Goal: Task Accomplishment & Management: Use online tool/utility

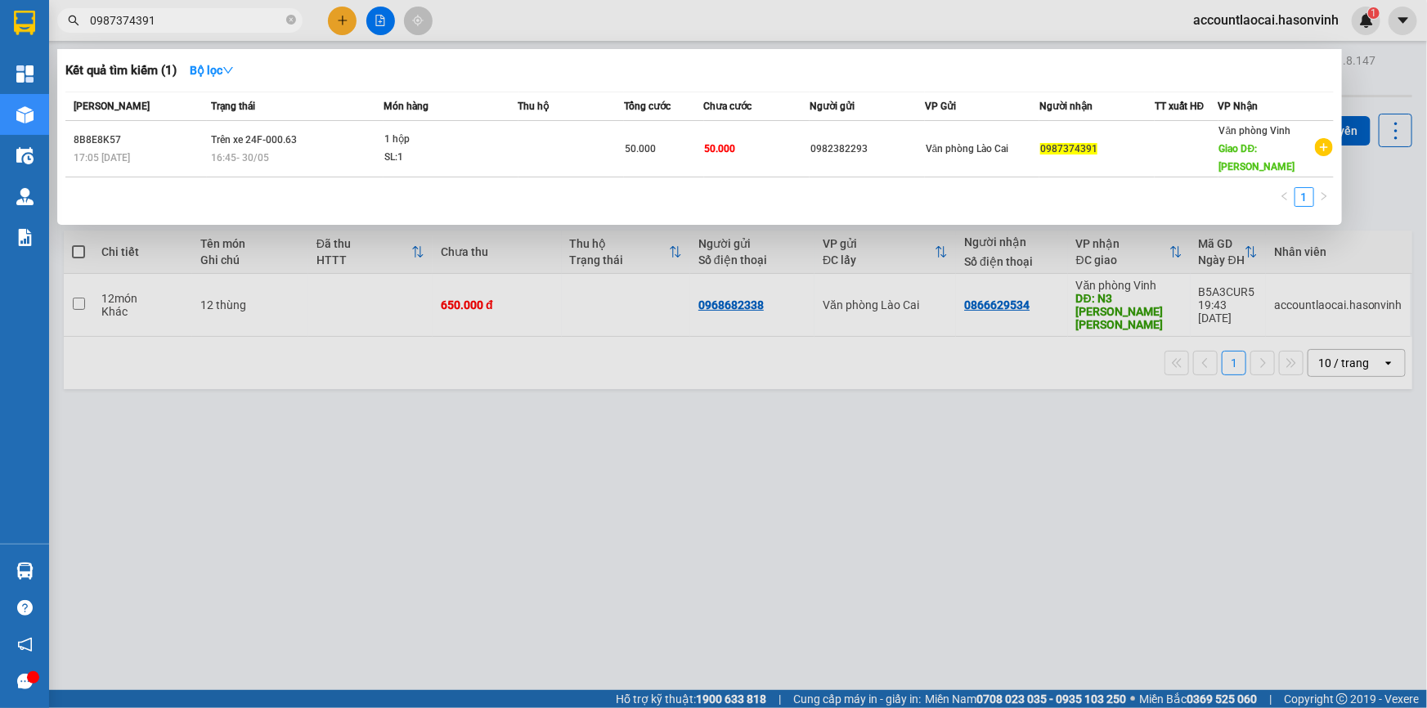
click at [1381, 70] on div at bounding box center [713, 354] width 1427 height 708
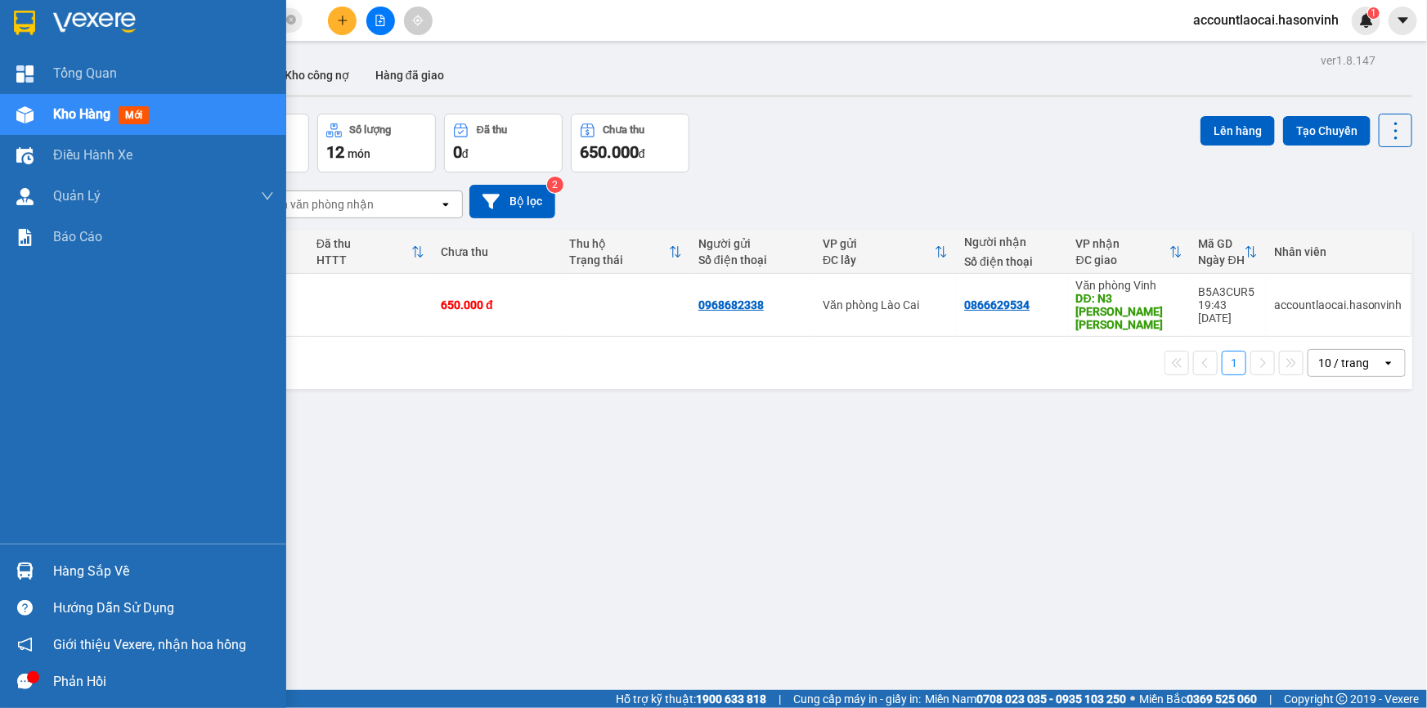
click at [95, 116] on span "Kho hàng" at bounding box center [81, 114] width 57 height 16
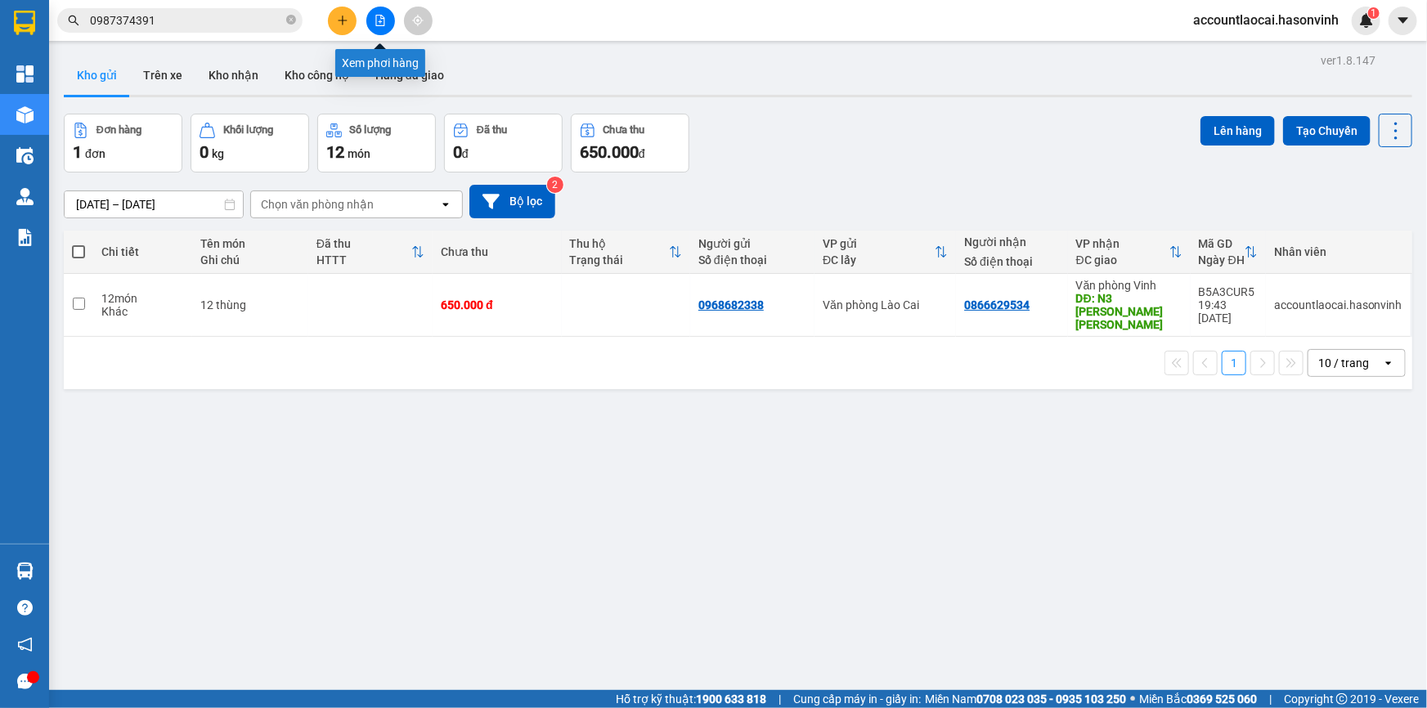
click at [382, 16] on icon "file-add" at bounding box center [380, 20] width 9 height 11
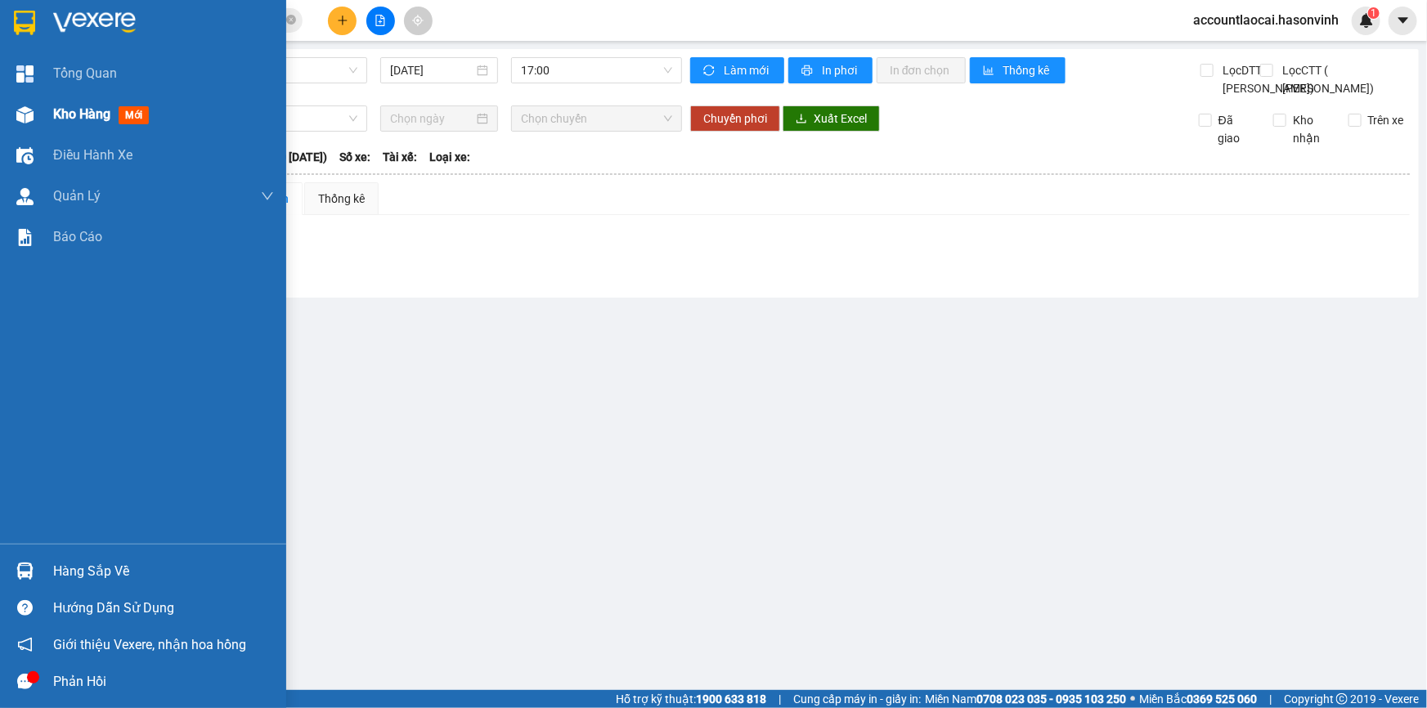
click at [79, 117] on span "Kho hàng" at bounding box center [81, 114] width 57 height 16
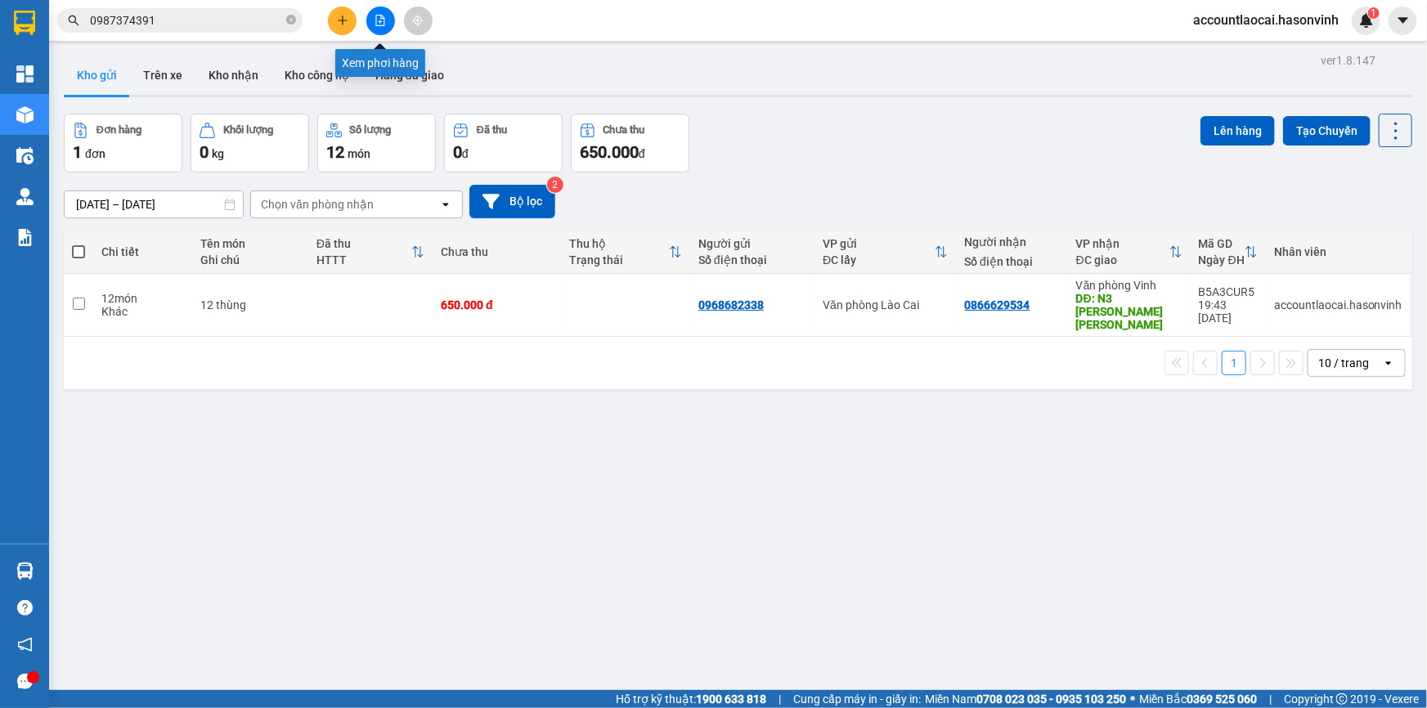
click at [376, 15] on icon "file-add" at bounding box center [380, 20] width 11 height 11
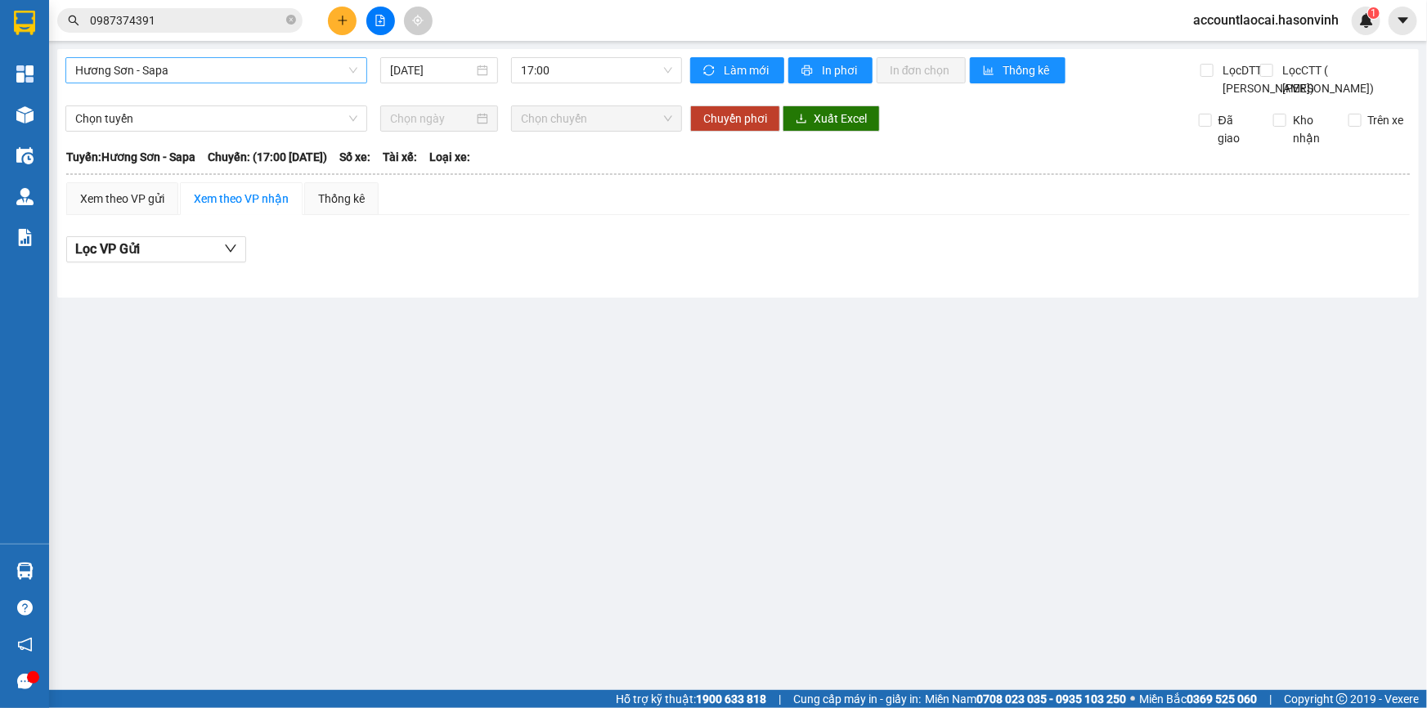
click at [170, 75] on span "Hương Sơn - Sapa" at bounding box center [216, 70] width 282 height 25
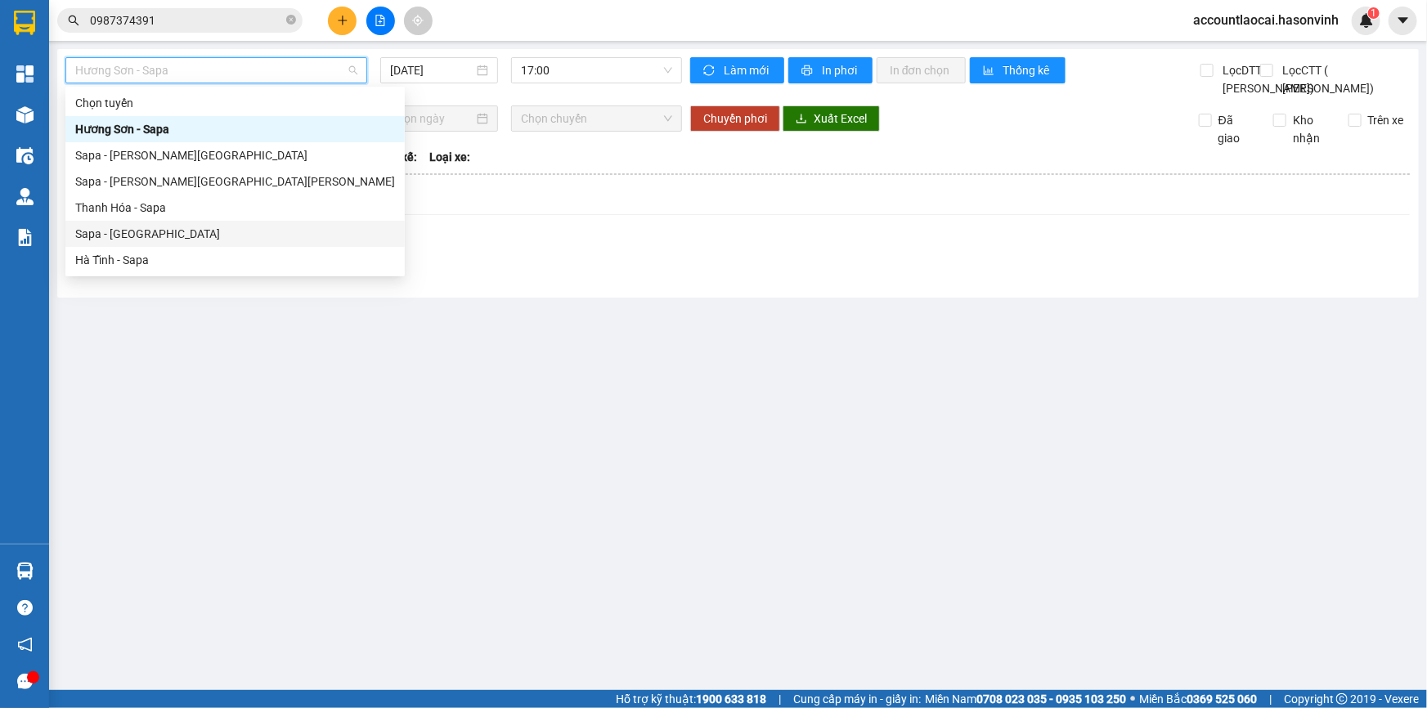
click at [105, 237] on div "Sapa - [GEOGRAPHIC_DATA]" at bounding box center [235, 234] width 320 height 18
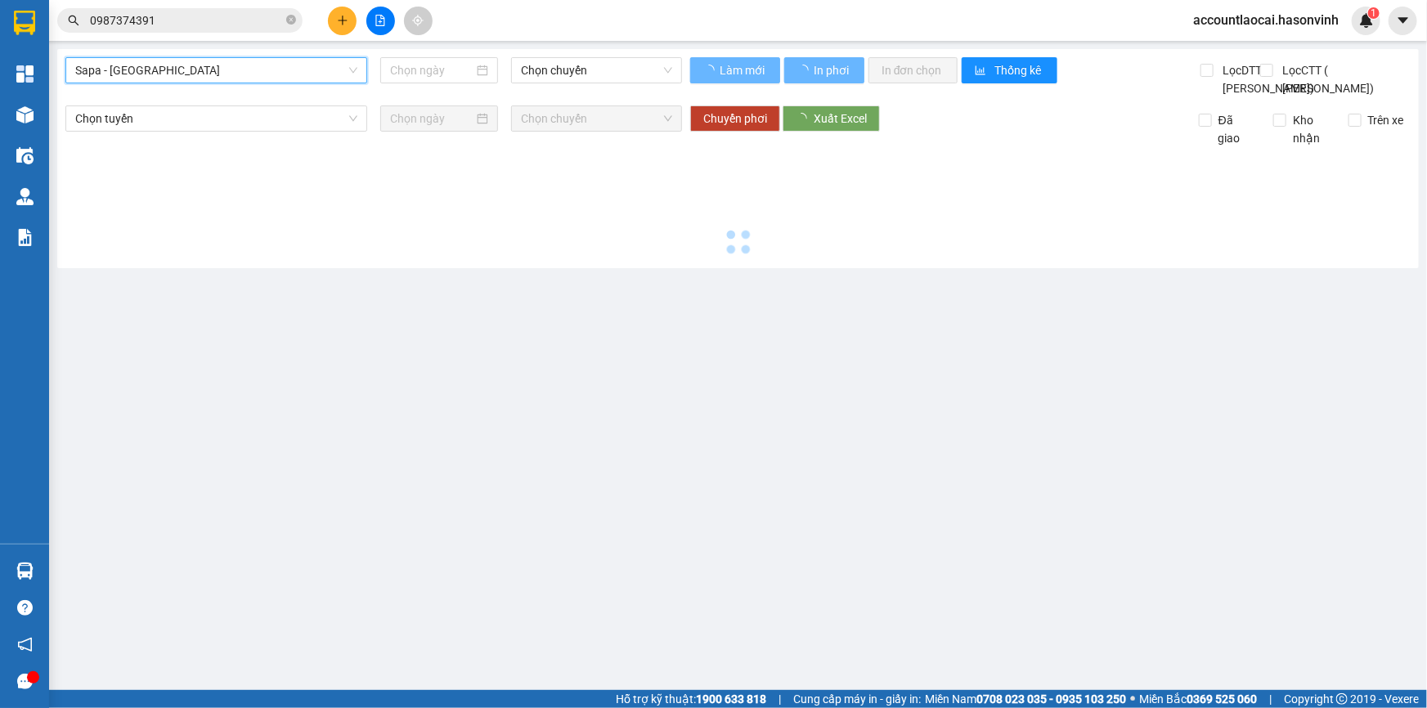
type input "[DATE]"
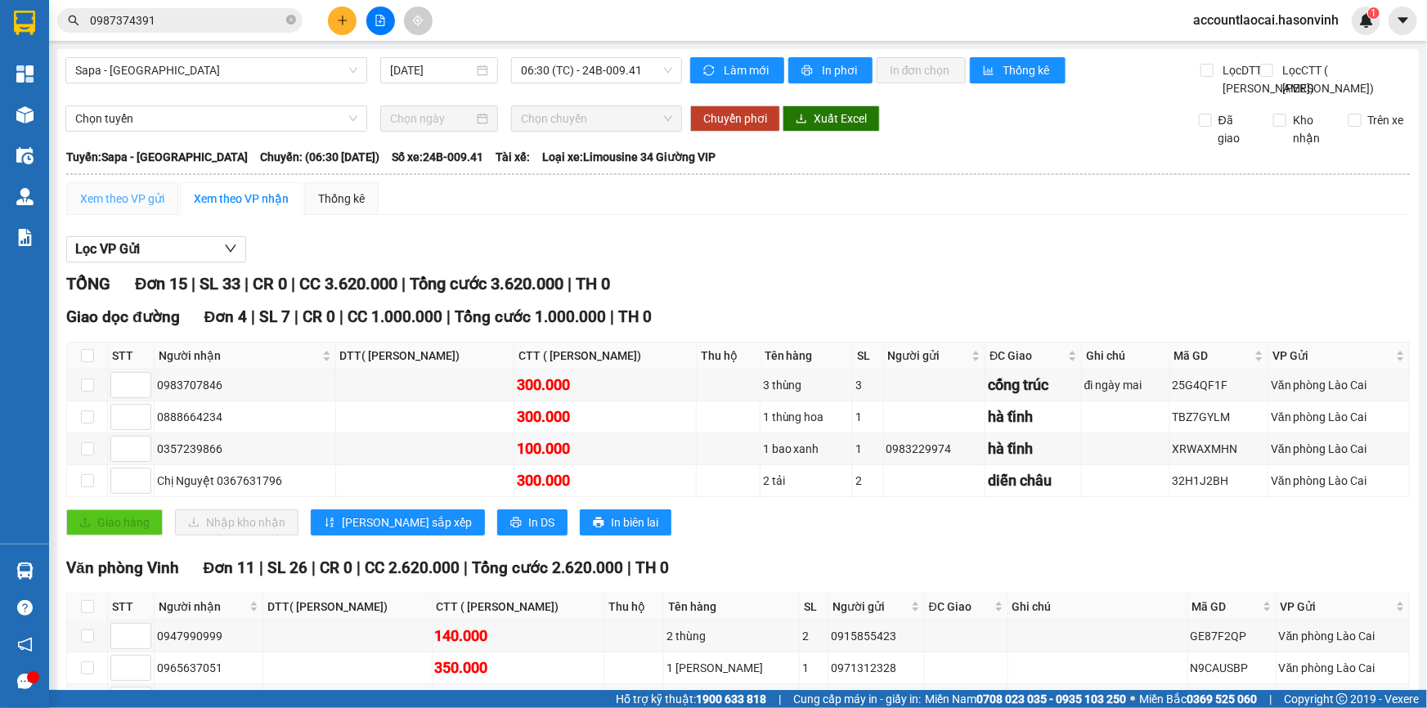
click at [143, 215] on div "Xem theo VP gửi" at bounding box center [122, 198] width 112 height 33
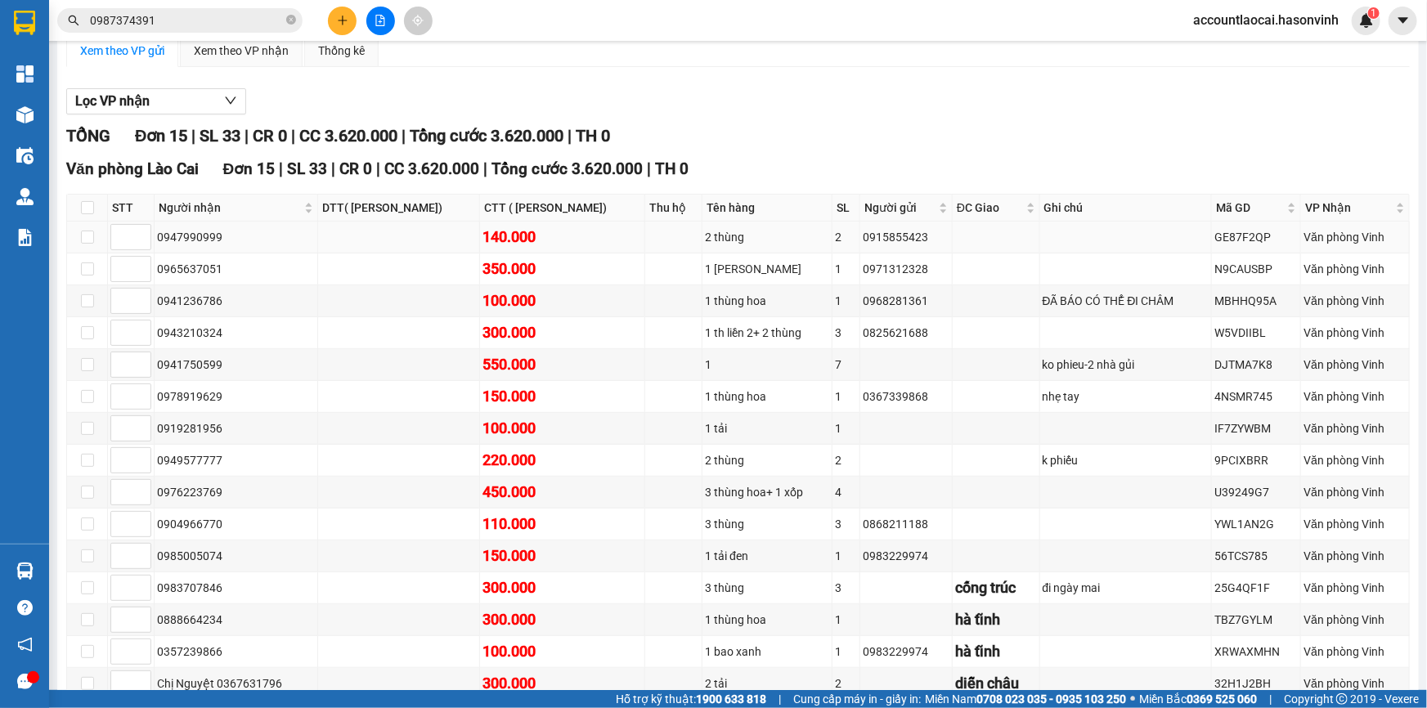
scroll to position [292, 0]
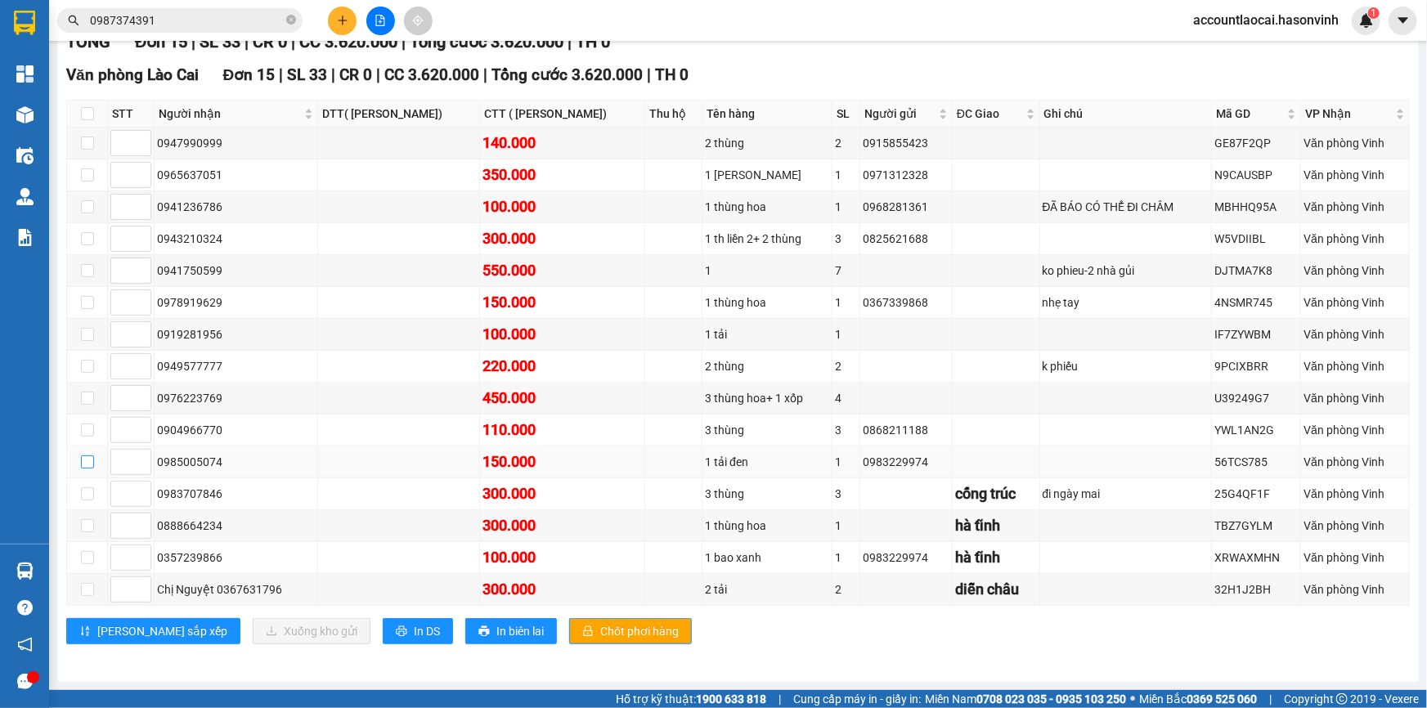
click at [82, 461] on input "checkbox" at bounding box center [87, 461] width 13 height 13
checkbox input "true"
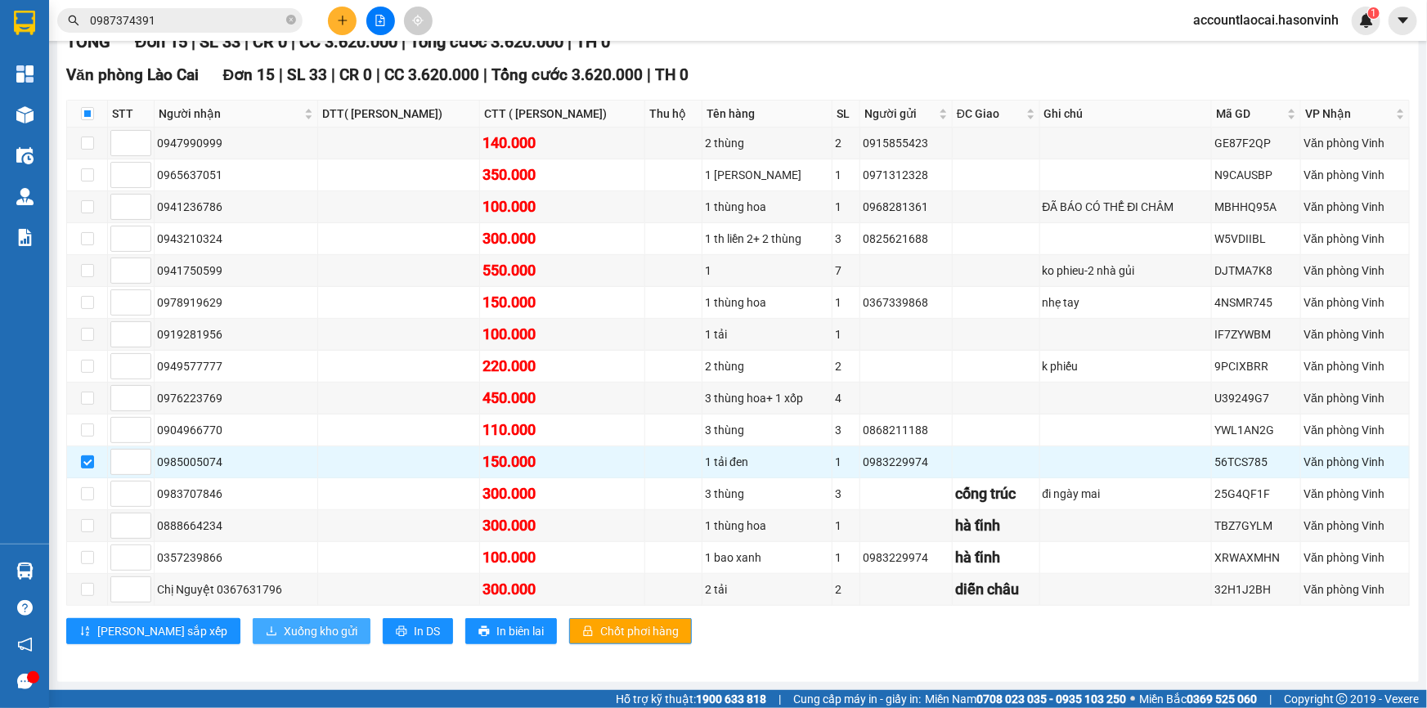
click at [284, 630] on span "Xuống kho gửi" at bounding box center [321, 631] width 74 height 18
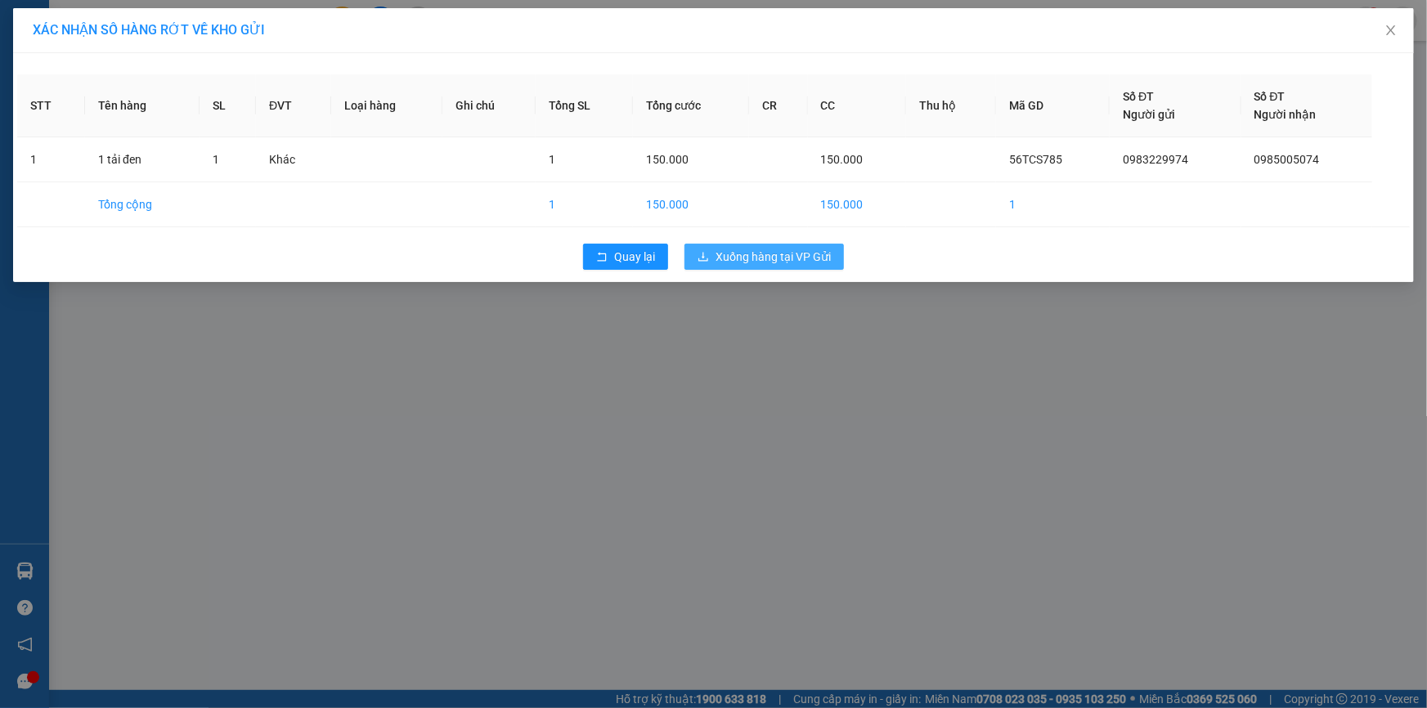
click at [797, 264] on span "Xuống hàng tại VP Gửi" at bounding box center [773, 257] width 115 height 18
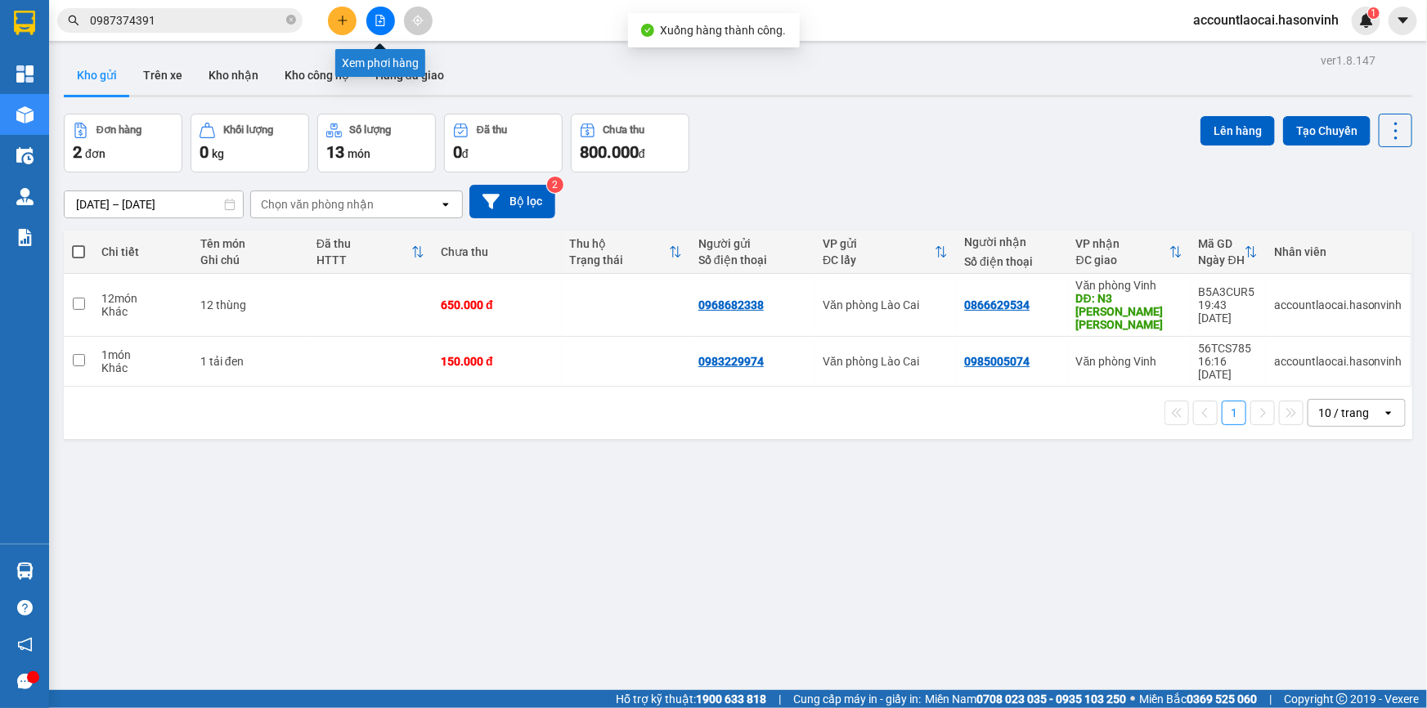
click at [388, 21] on button at bounding box center [380, 21] width 29 height 29
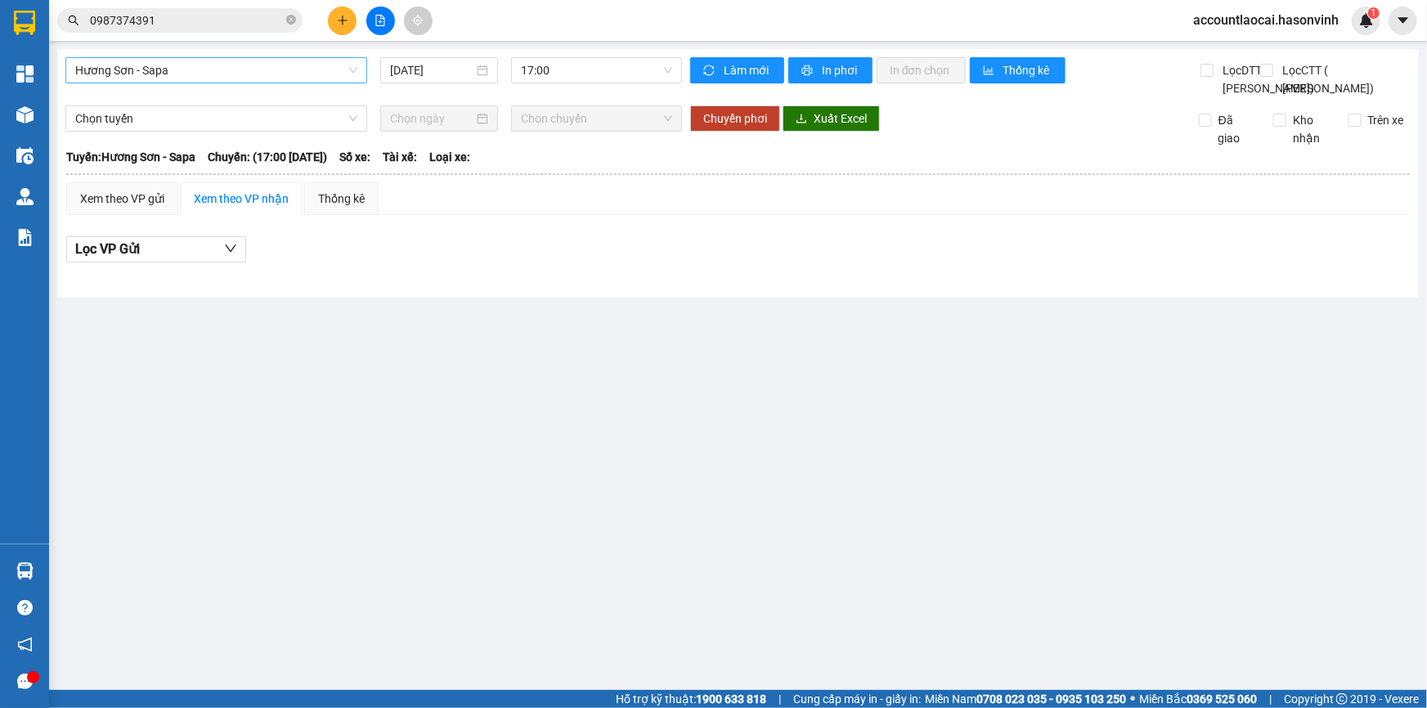
click at [183, 68] on span "Hương Sơn - Sapa" at bounding box center [216, 70] width 282 height 25
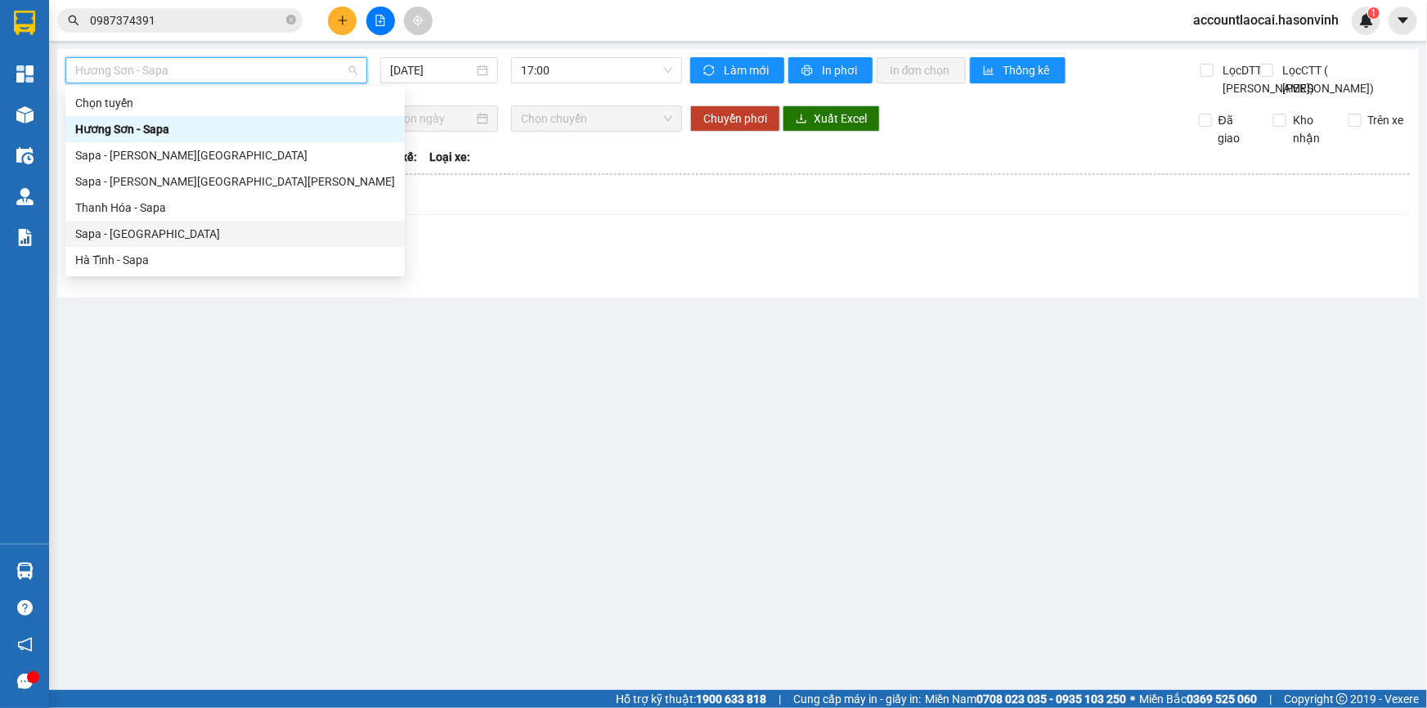
click at [129, 228] on div "Sapa - [GEOGRAPHIC_DATA]" at bounding box center [235, 234] width 320 height 18
type input "[DATE]"
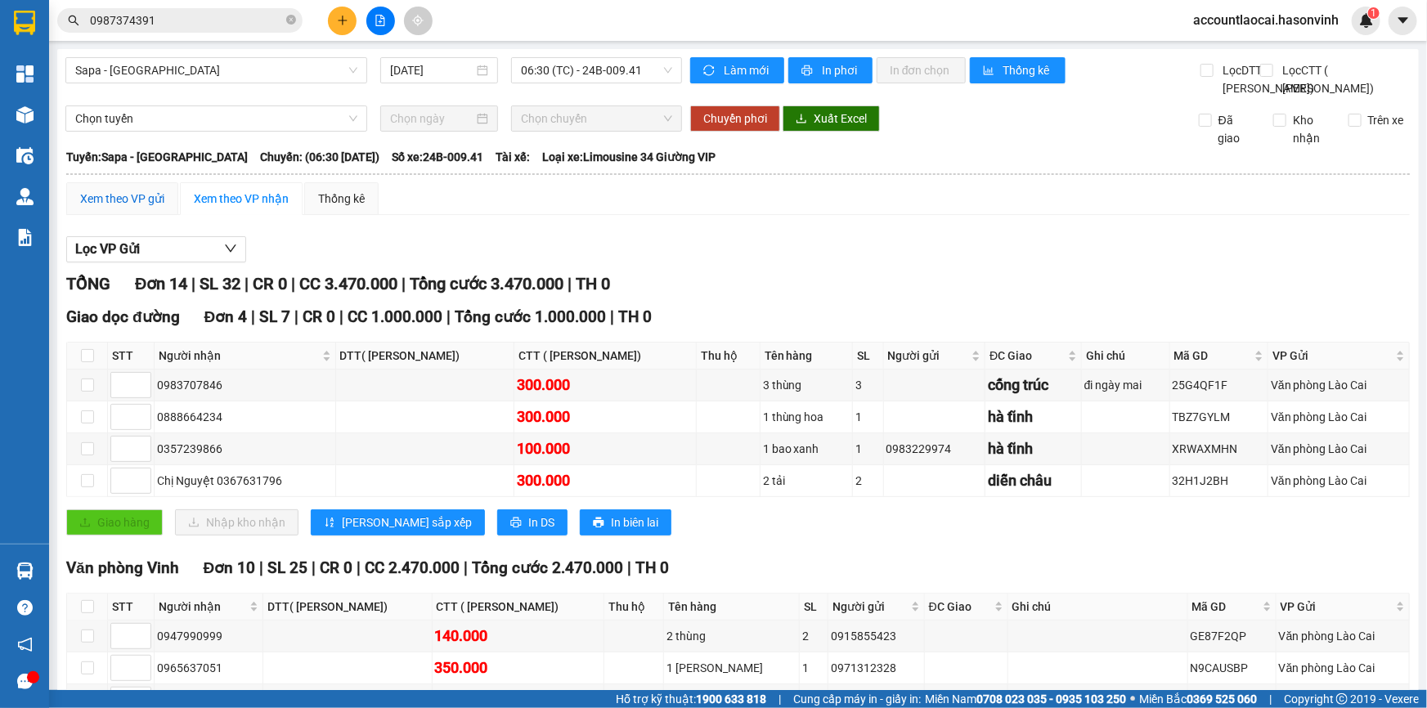
click at [126, 208] on div "Xem theo VP gửi" at bounding box center [122, 199] width 84 height 18
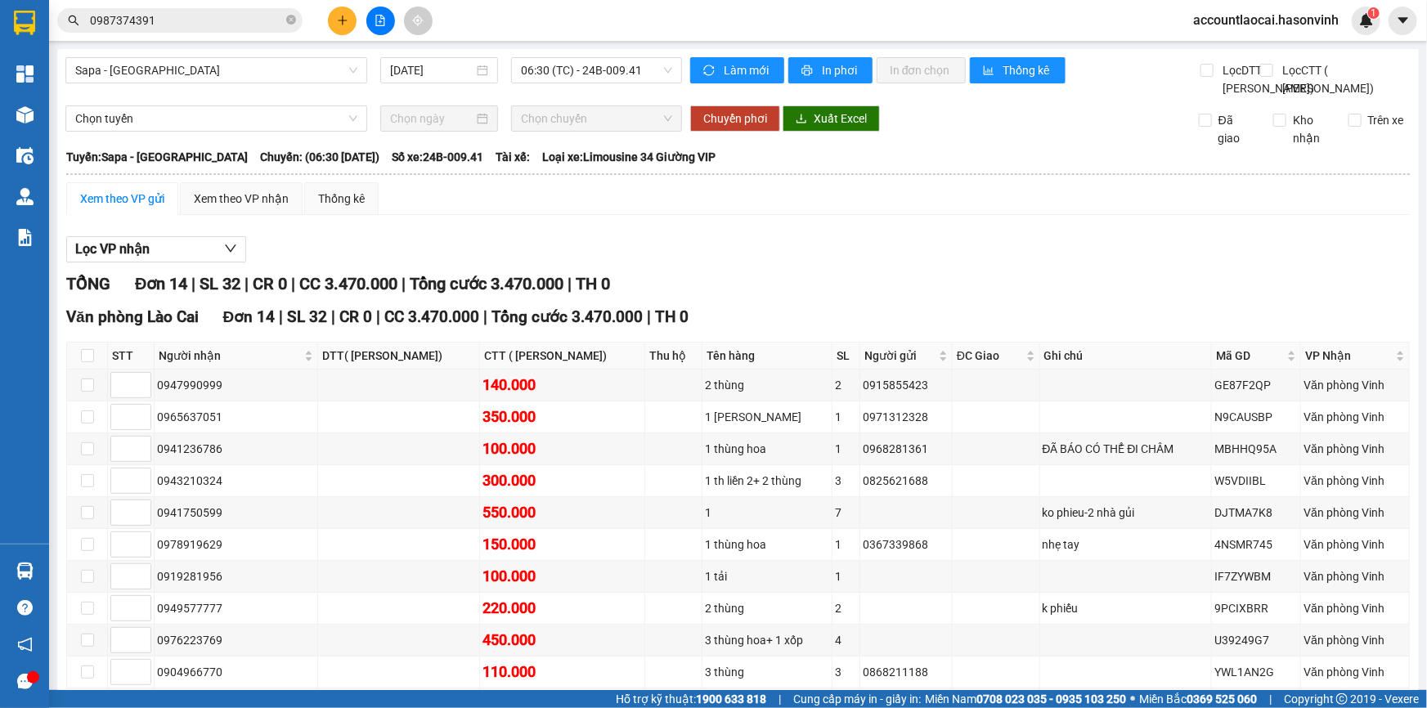
scroll to position [260, 0]
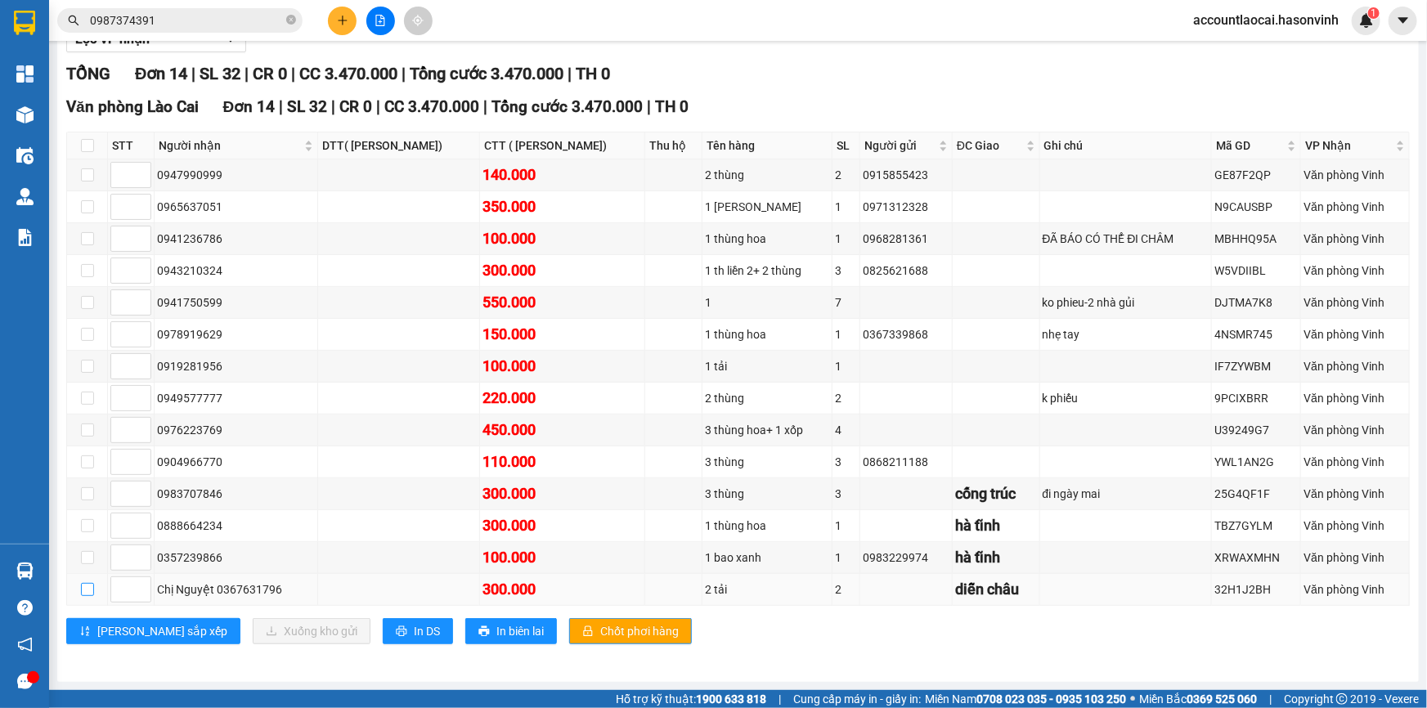
click at [86, 590] on input "checkbox" at bounding box center [87, 589] width 13 height 13
checkbox input "true"
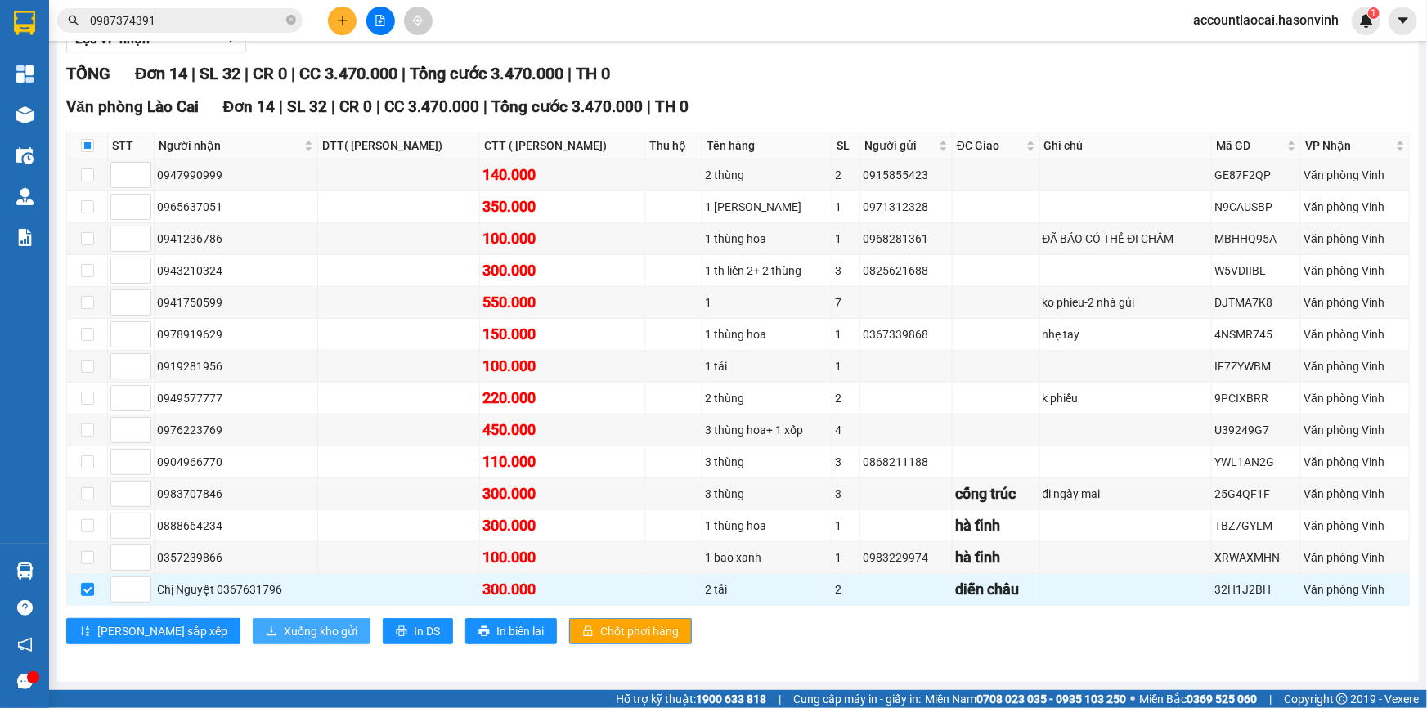
click at [284, 629] on span "Xuống kho gửi" at bounding box center [321, 631] width 74 height 18
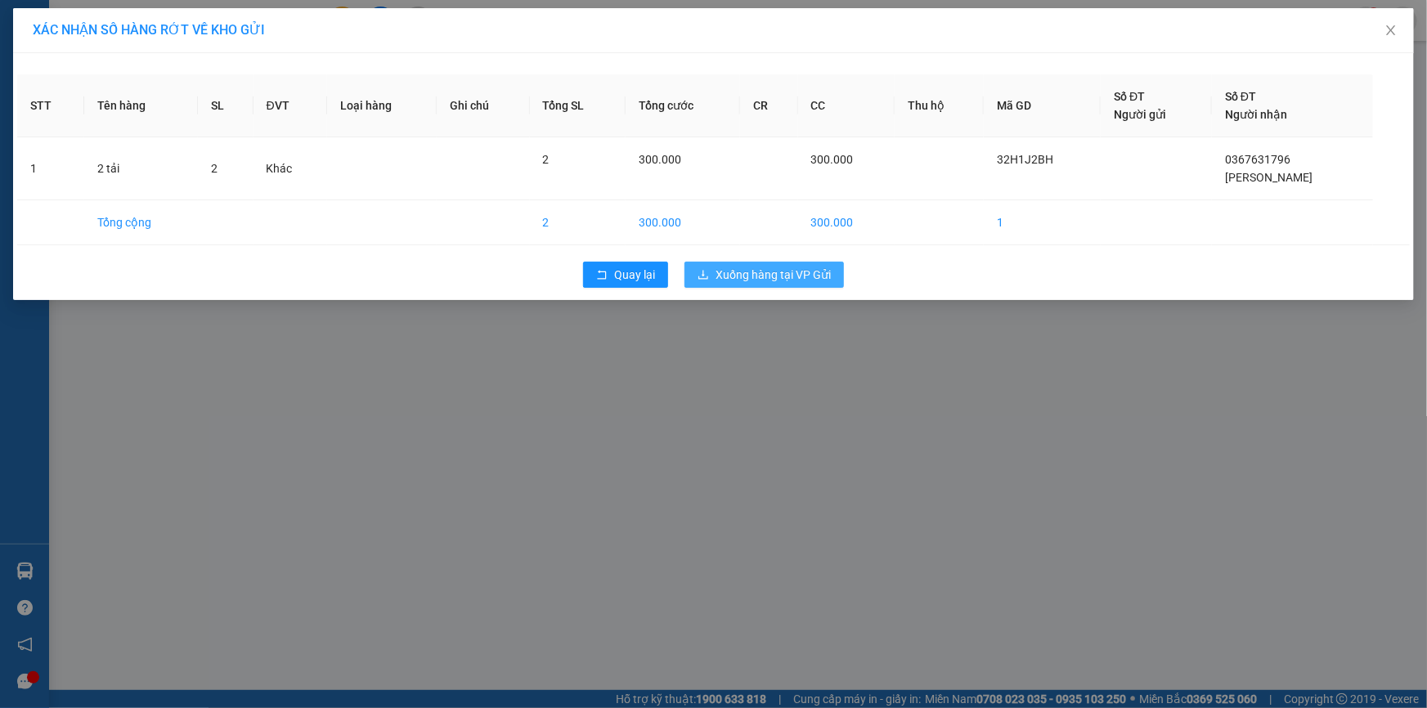
click at [755, 272] on span "Xuống hàng tại VP Gửi" at bounding box center [773, 275] width 115 height 18
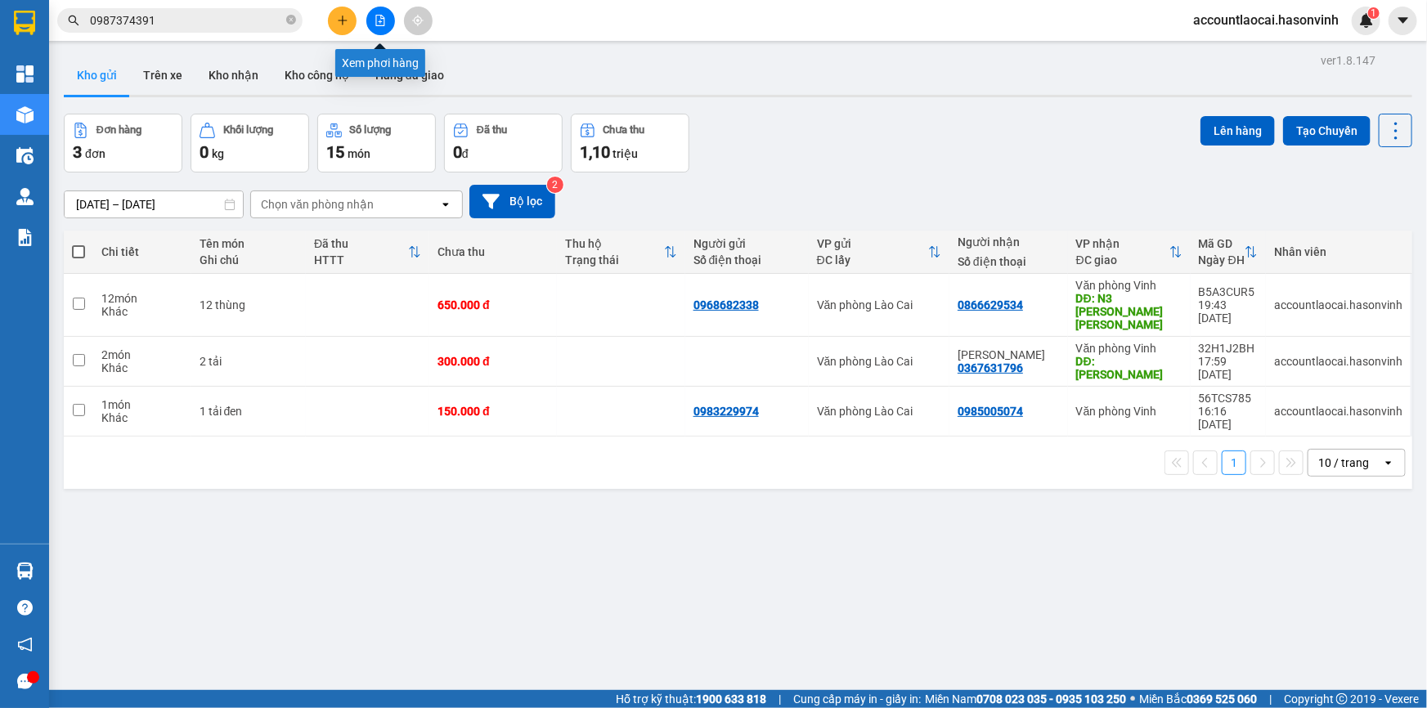
click at [385, 16] on icon "file-add" at bounding box center [380, 20] width 11 height 11
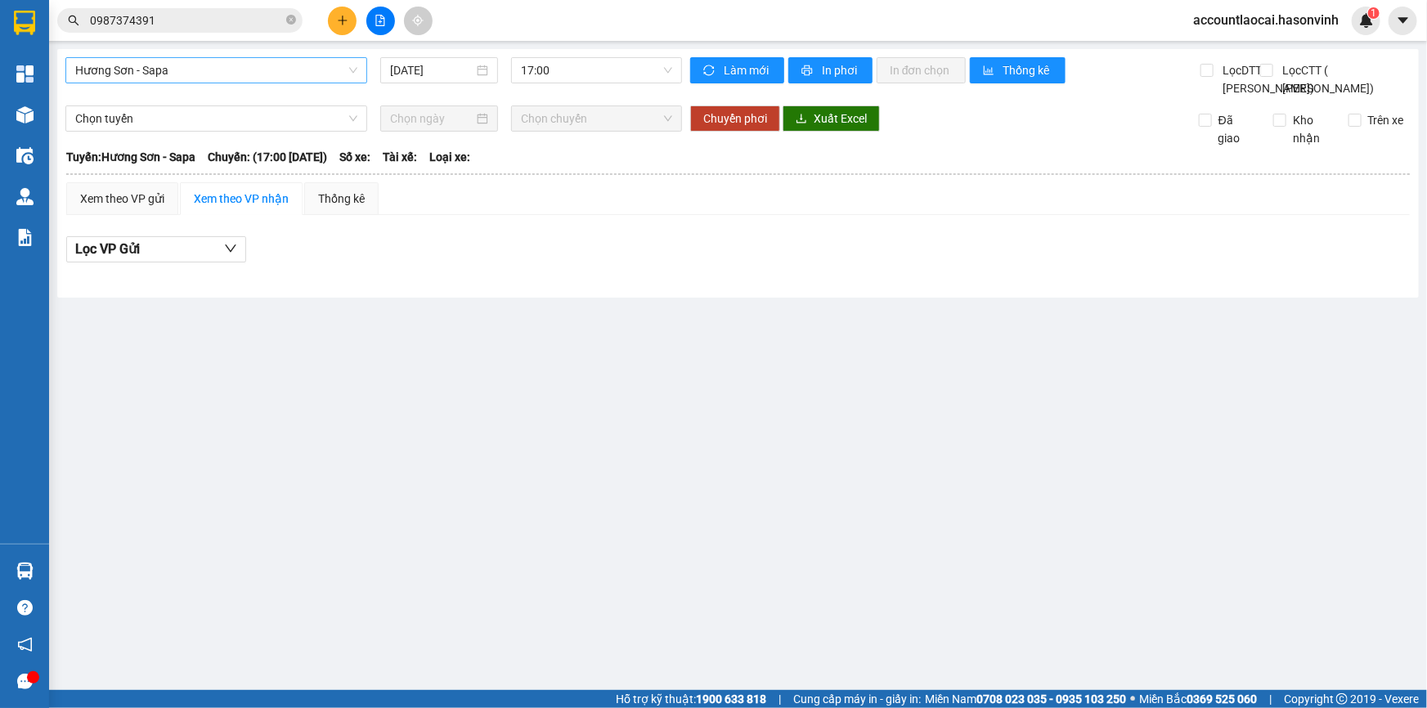
click at [185, 72] on span "Hương Sơn - Sapa" at bounding box center [216, 70] width 282 height 25
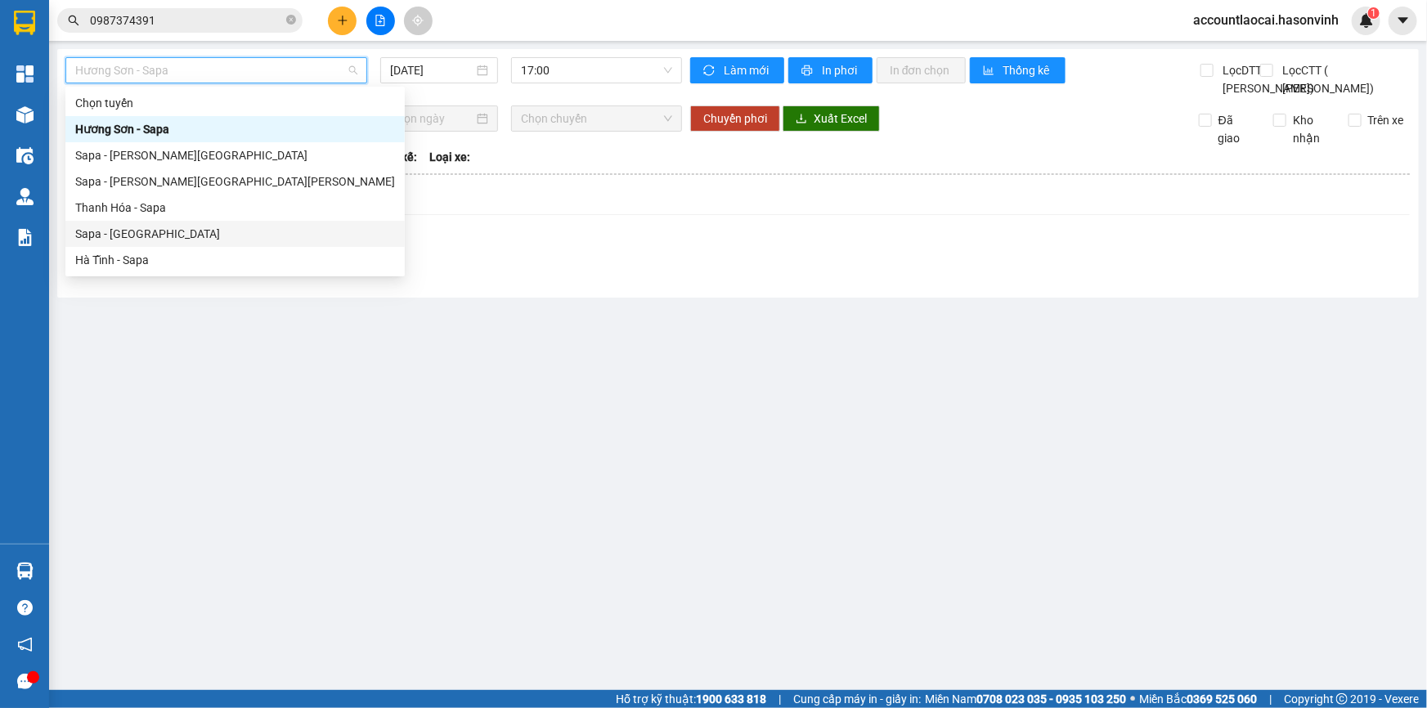
click at [111, 232] on div "Sapa - [GEOGRAPHIC_DATA]" at bounding box center [235, 234] width 320 height 18
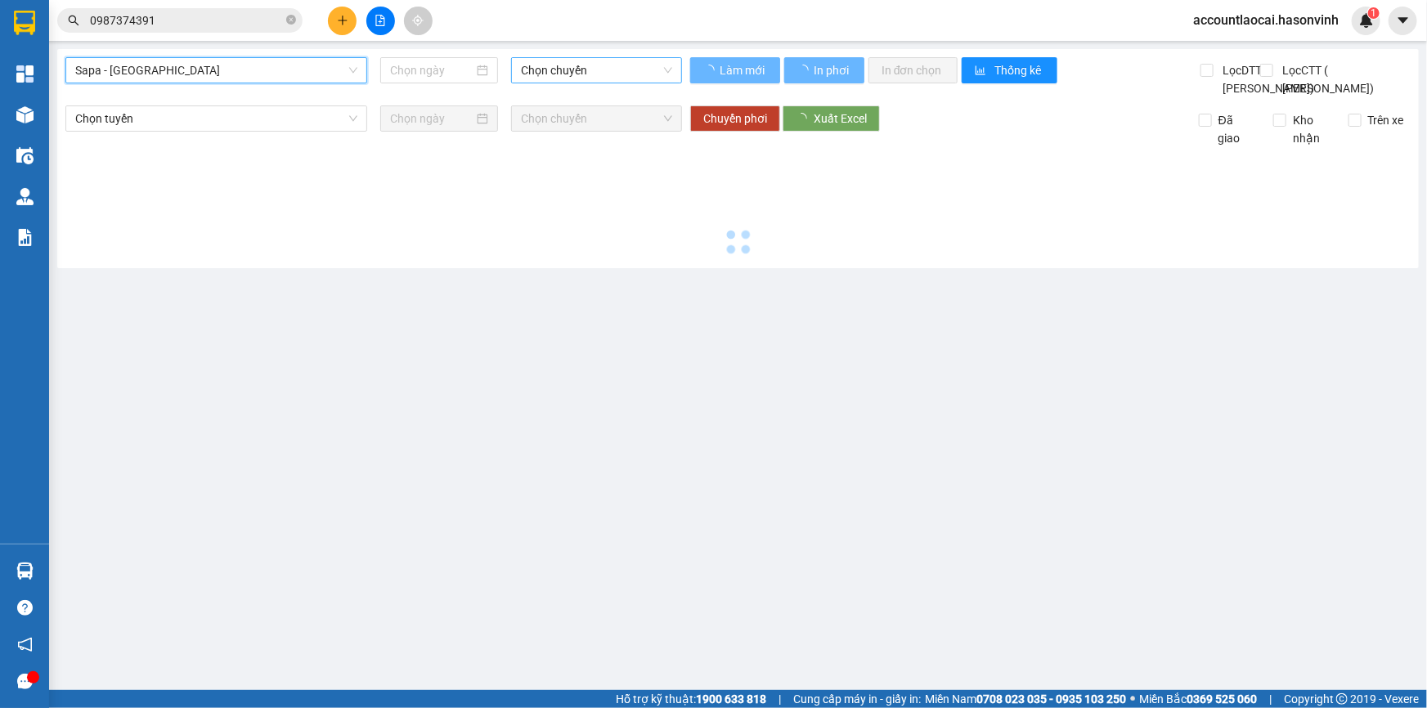
type input "[DATE]"
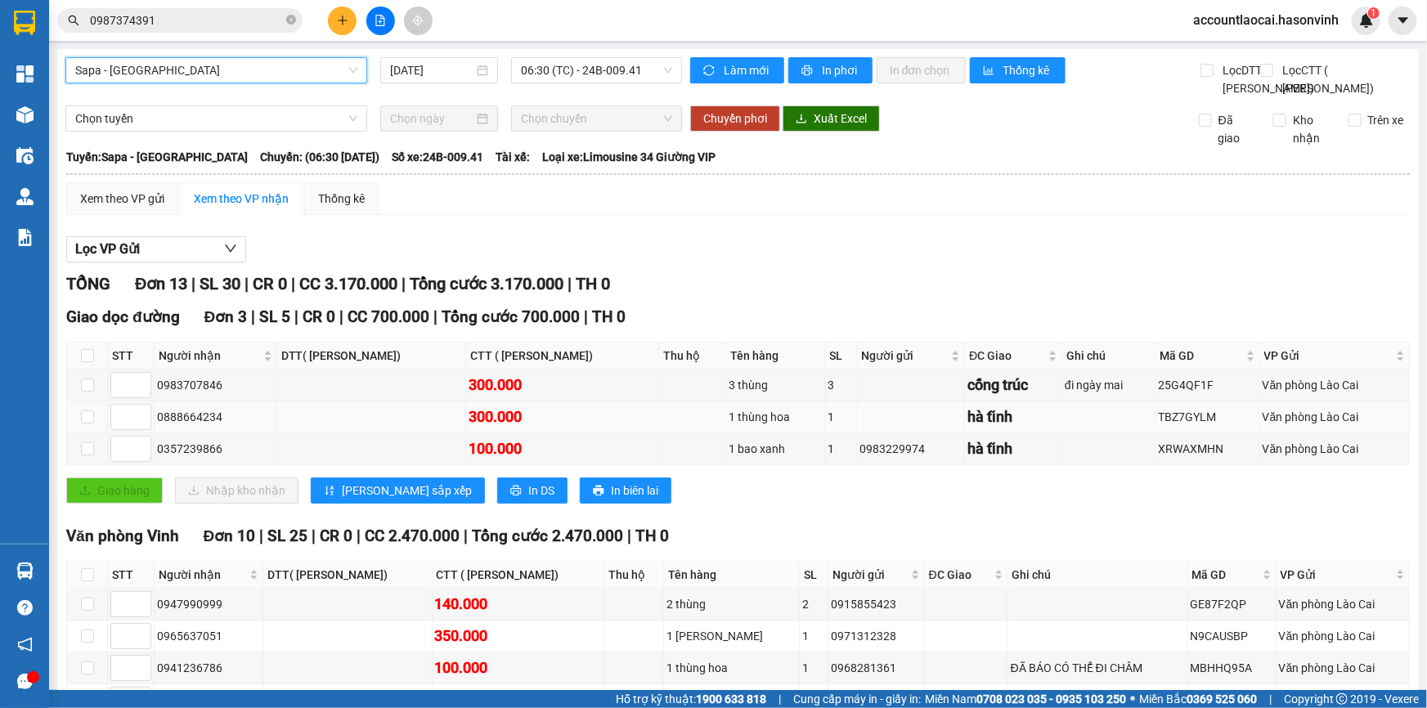
scroll to position [222, 0]
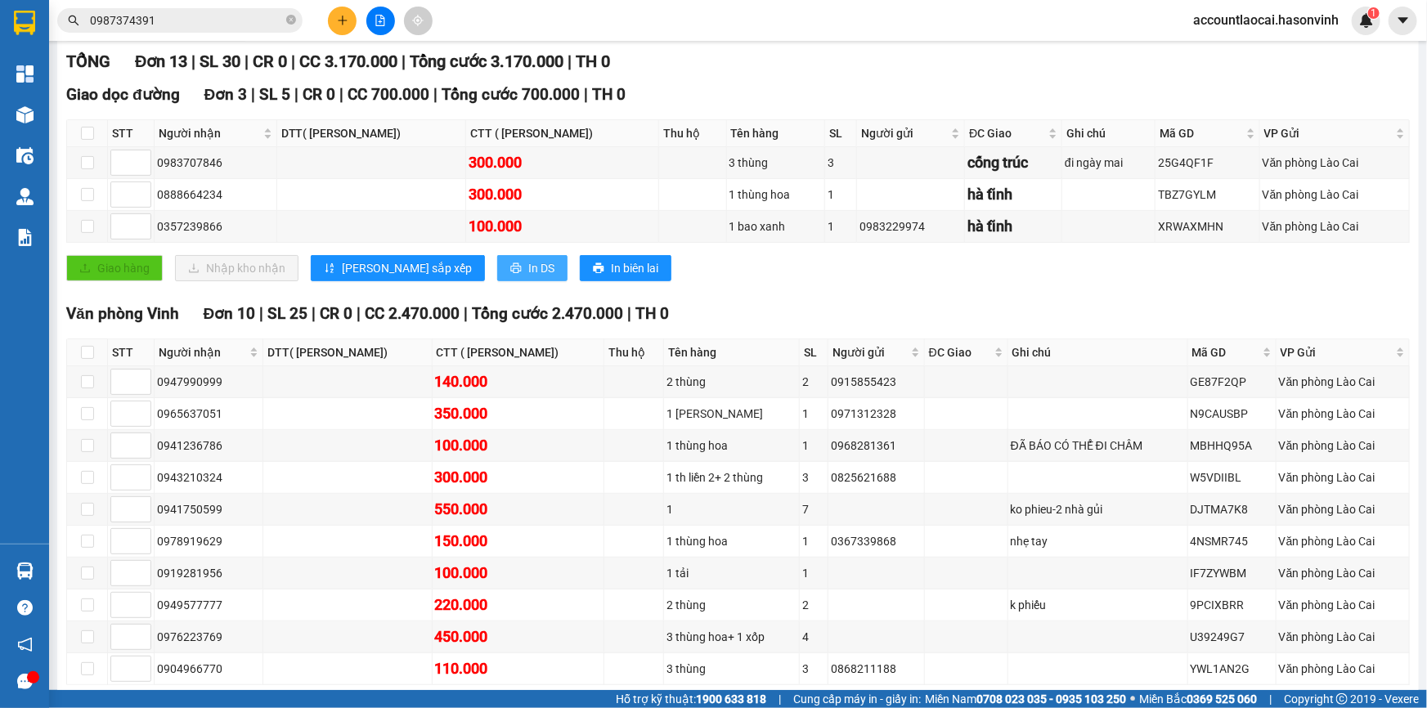
click at [528, 277] on span "In DS" at bounding box center [541, 268] width 26 height 18
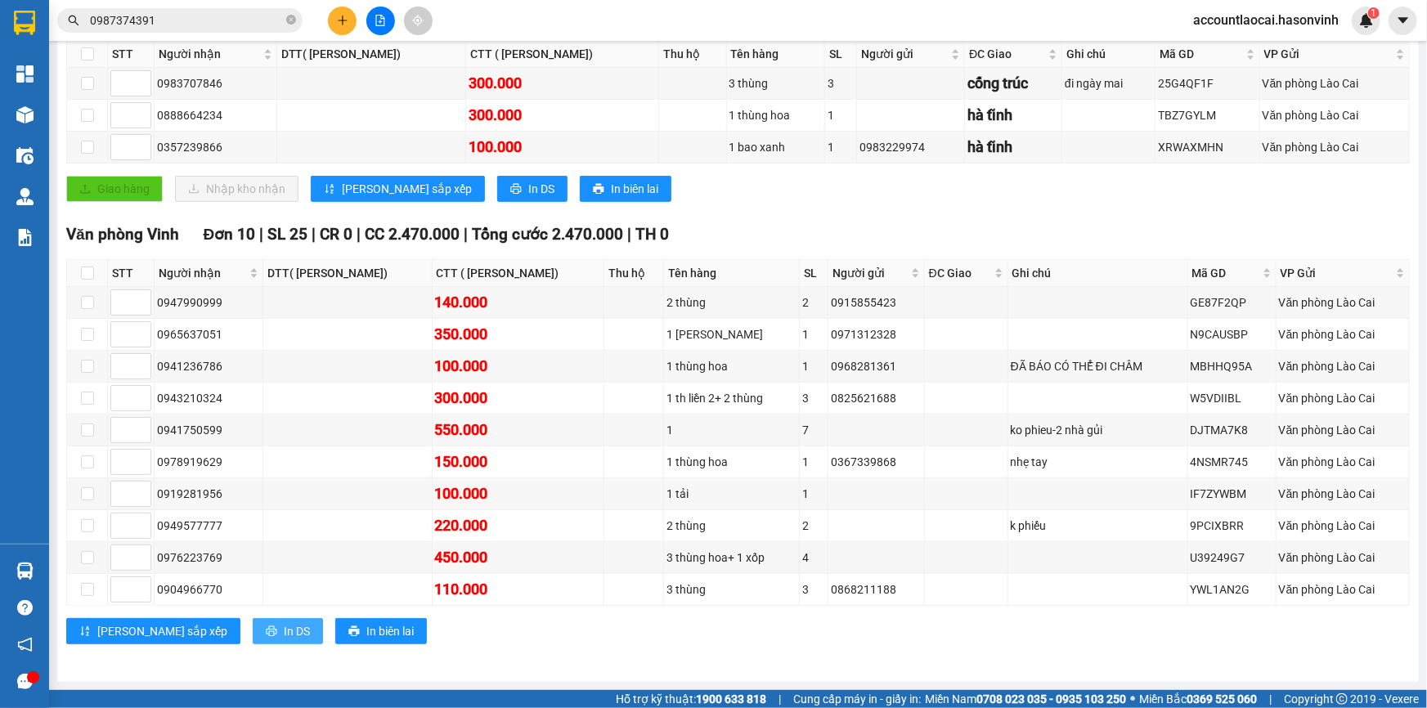
click at [284, 638] on span "In DS" at bounding box center [297, 631] width 26 height 18
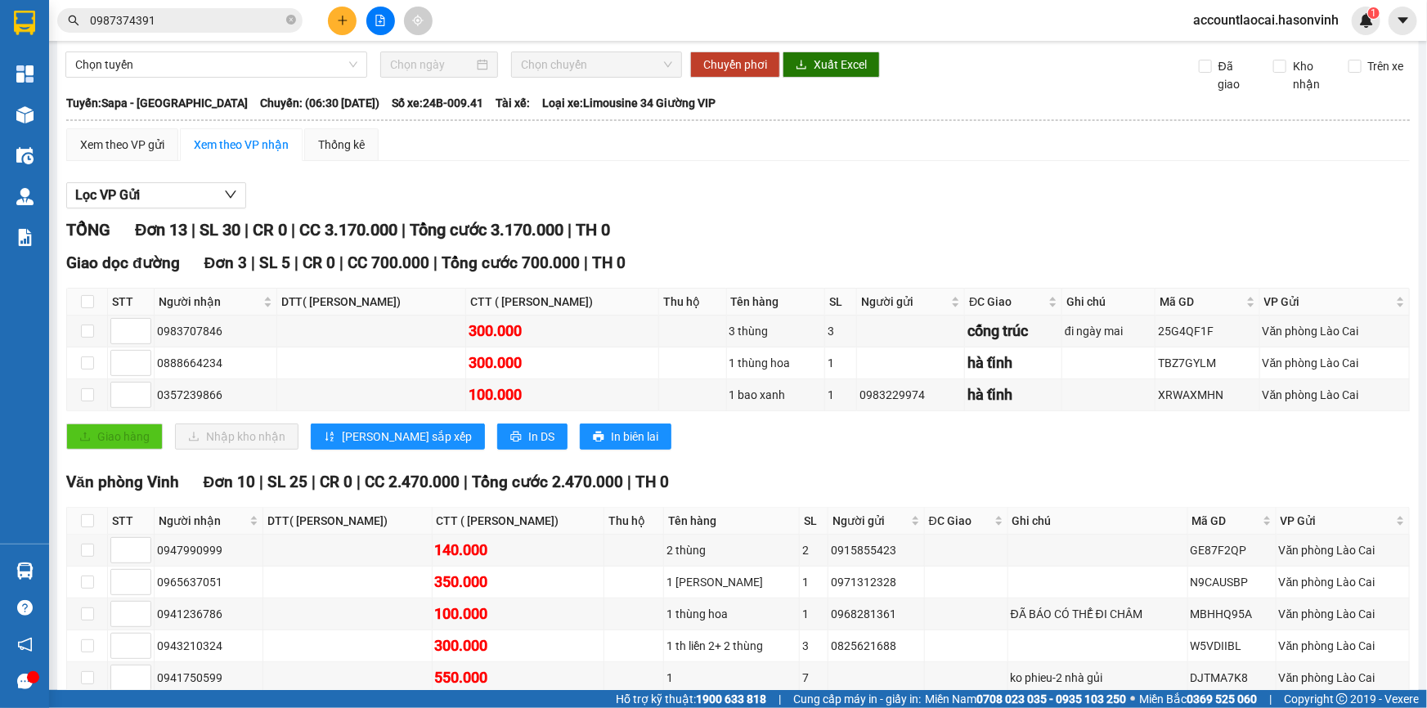
scroll to position [0, 0]
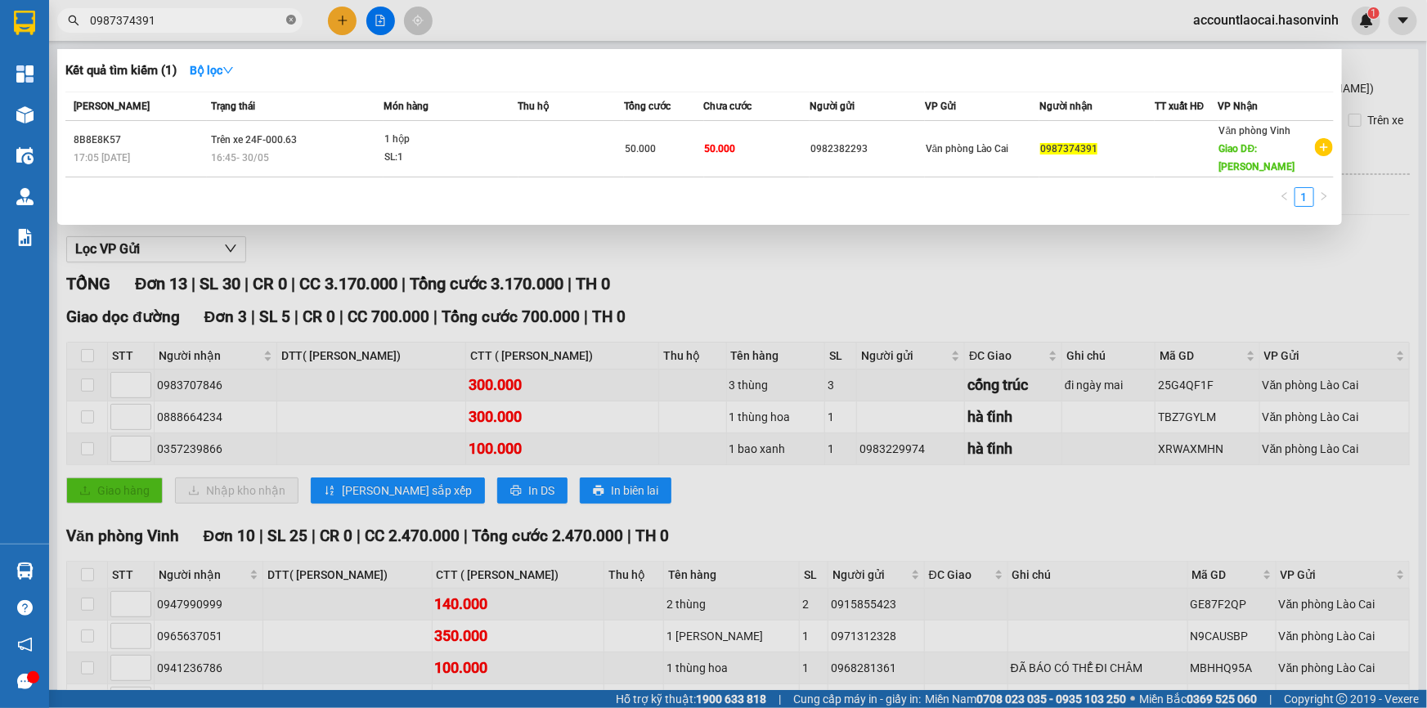
click at [289, 21] on icon "close-circle" at bounding box center [291, 20] width 10 height 10
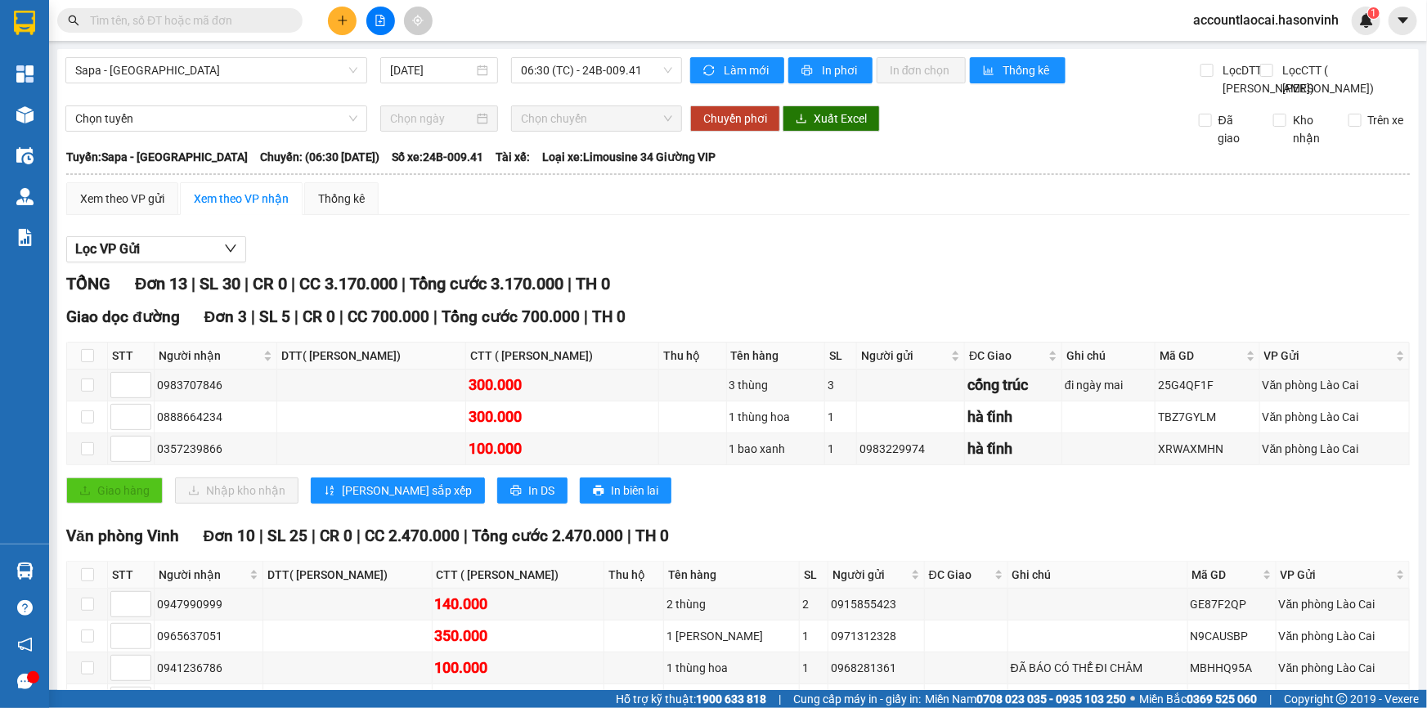
click at [194, 24] on input "text" at bounding box center [186, 20] width 193 height 18
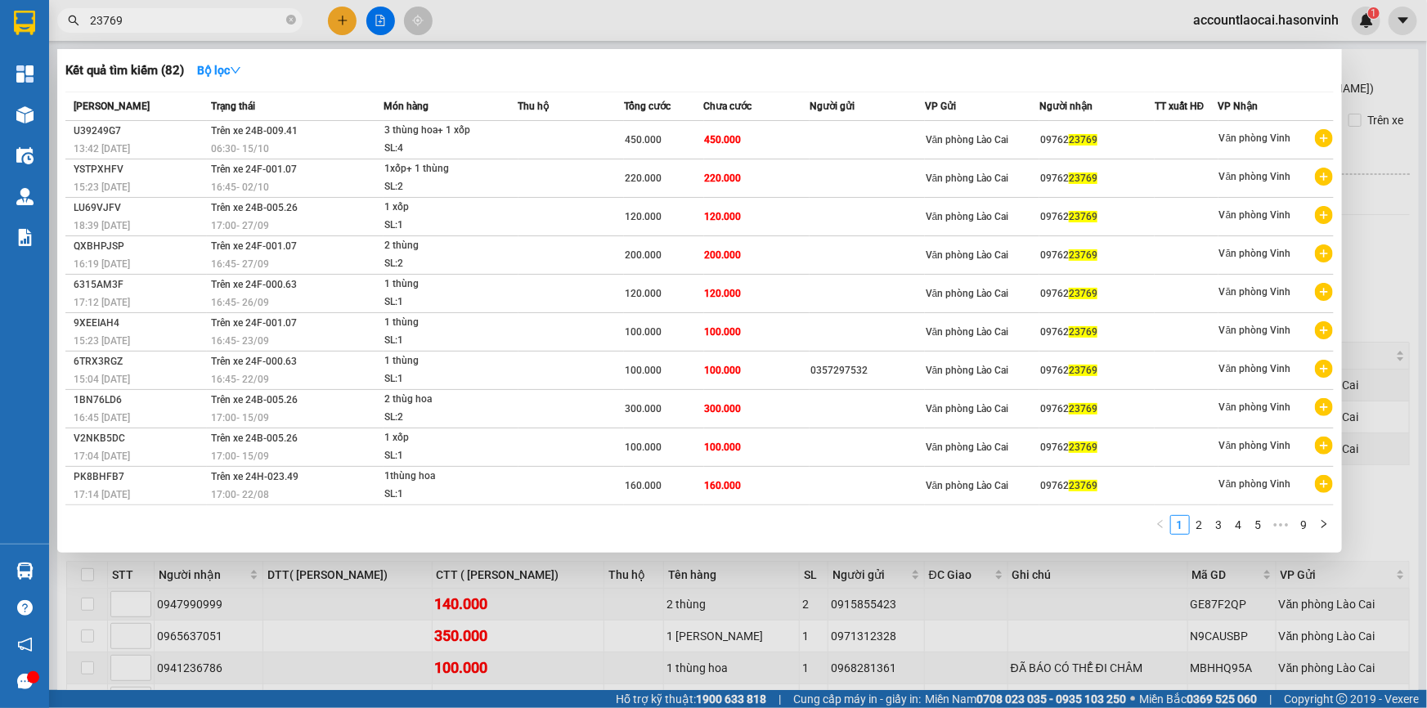
click at [97, 16] on input "23769" at bounding box center [186, 20] width 193 height 18
type input "3769"
